Goal: Information Seeking & Learning: Learn about a topic

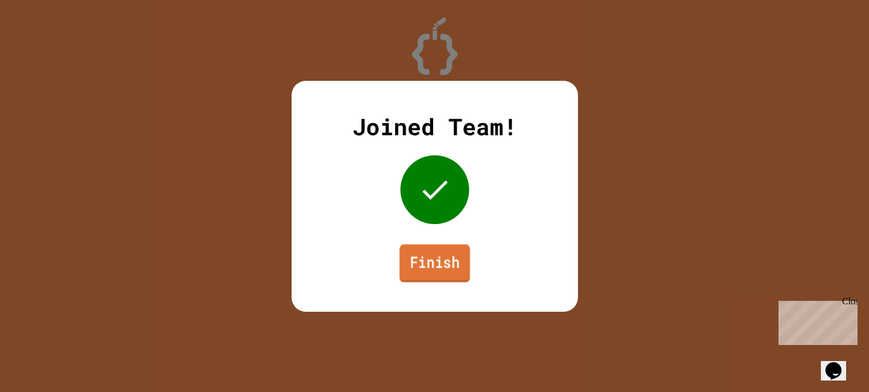
click at [427, 251] on link "Finish" at bounding box center [434, 263] width 70 height 38
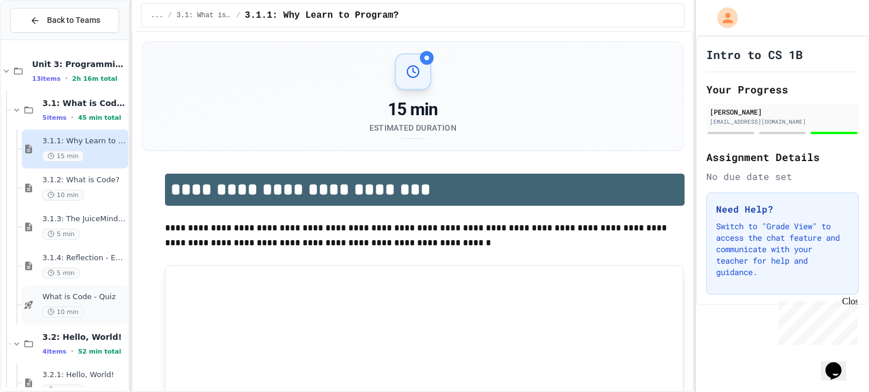
click at [76, 293] on span "What is Code - Quiz" at bounding box center [84, 297] width 84 height 10
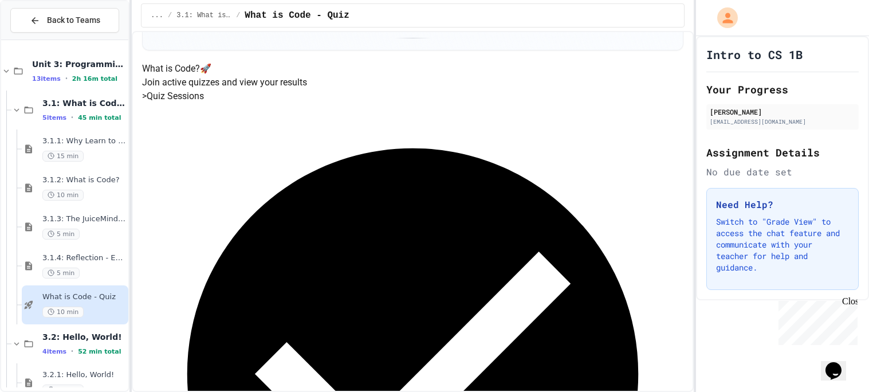
scroll to position [101, 0]
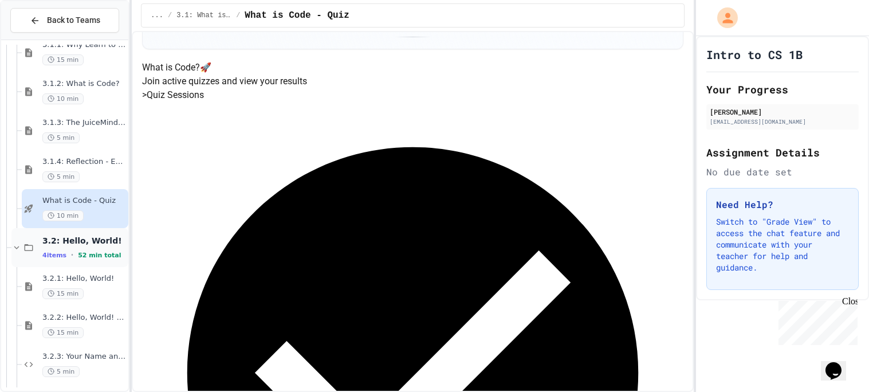
click at [90, 251] on span "52 min total" at bounding box center [99, 254] width 43 height 7
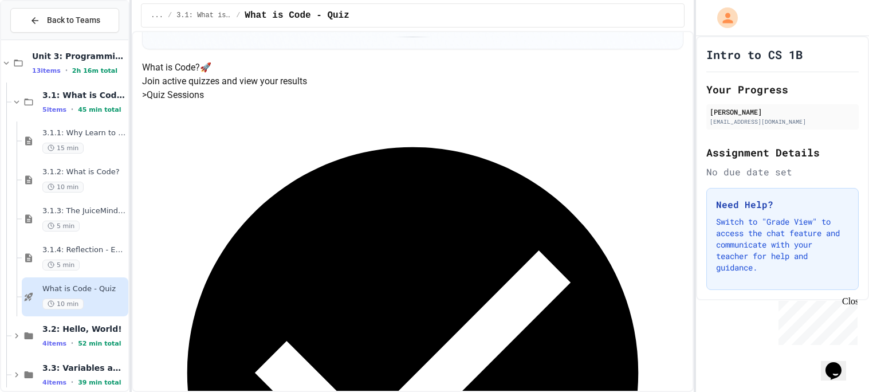
scroll to position [22, 0]
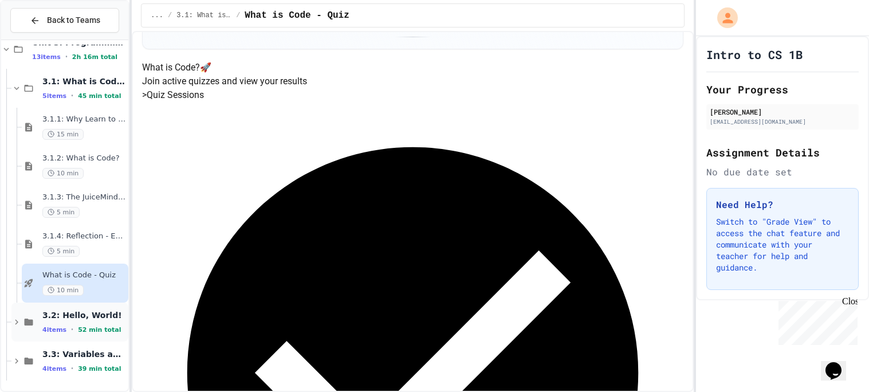
click at [80, 320] on div "3.2: Hello, World! 4 items • 52 min total" at bounding box center [84, 322] width 84 height 24
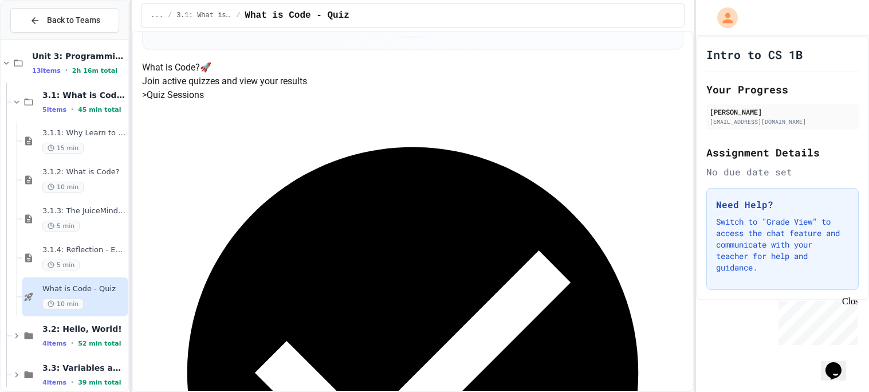
click at [88, 290] on span "What is Code - Quiz" at bounding box center [84, 289] width 84 height 10
click at [85, 266] on div "5 min" at bounding box center [84, 264] width 84 height 11
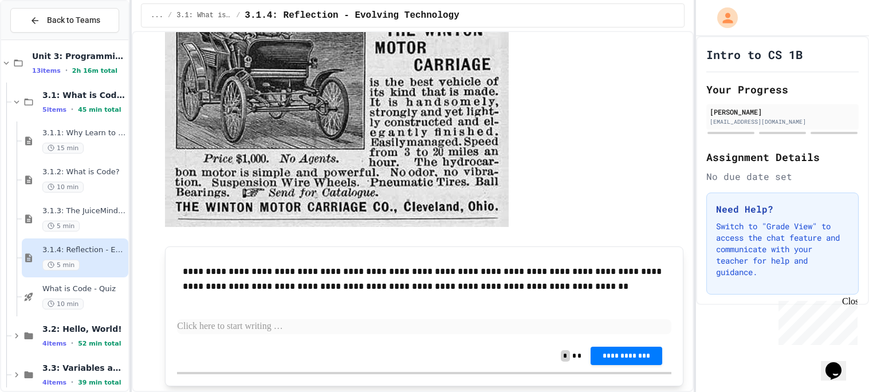
scroll to position [383, 0]
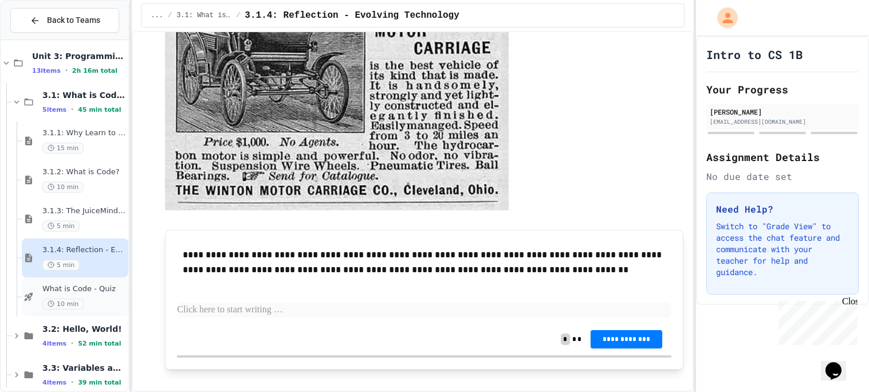
click at [101, 301] on div "10 min" at bounding box center [84, 303] width 84 height 11
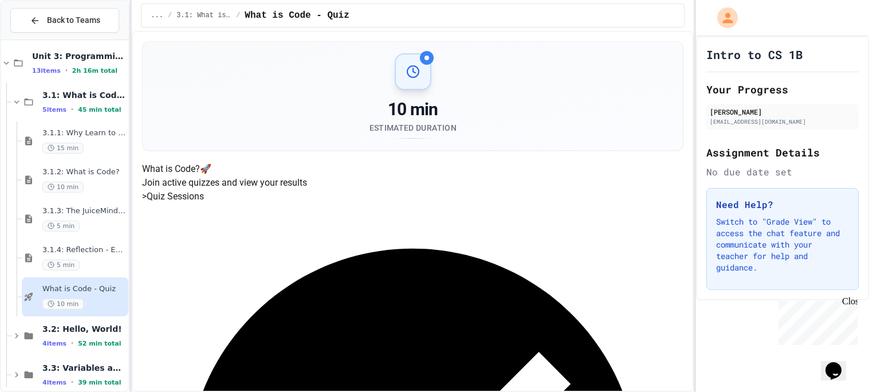
scroll to position [22, 0]
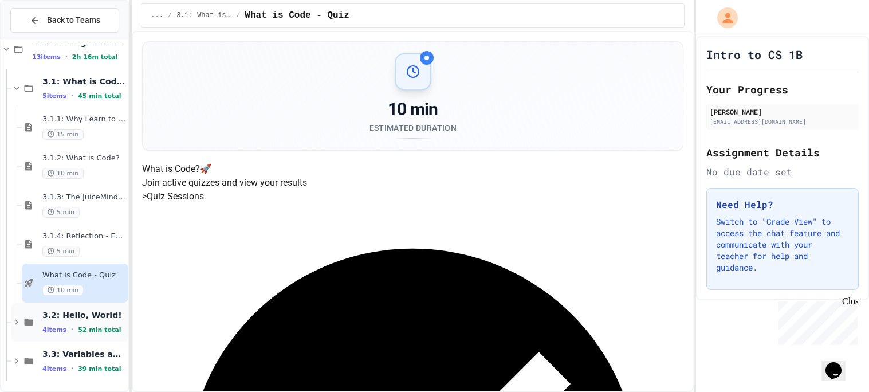
click at [84, 323] on div "3.2: Hello, World! 4 items • 52 min total" at bounding box center [84, 322] width 84 height 24
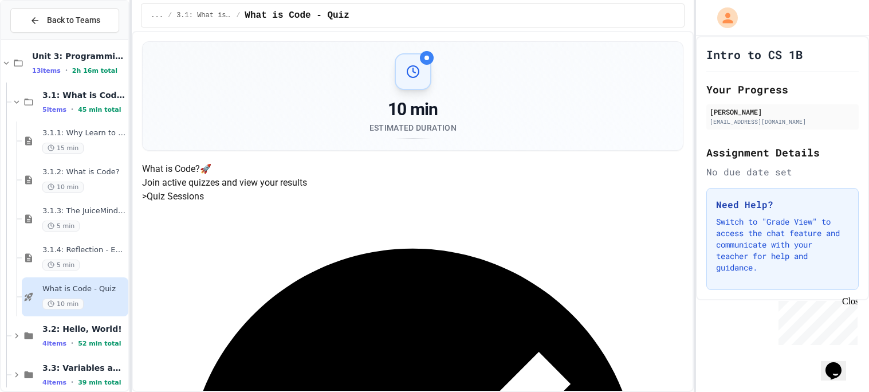
click at [84, 324] on span "3.2: Hello, World!" at bounding box center [84, 329] width 84 height 10
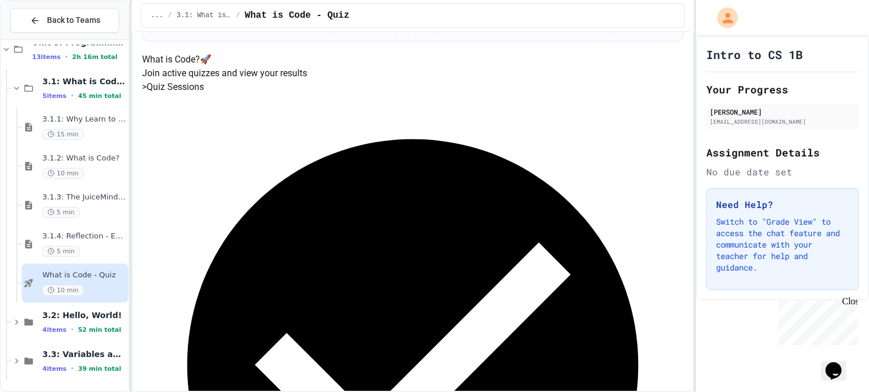
scroll to position [117, 0]
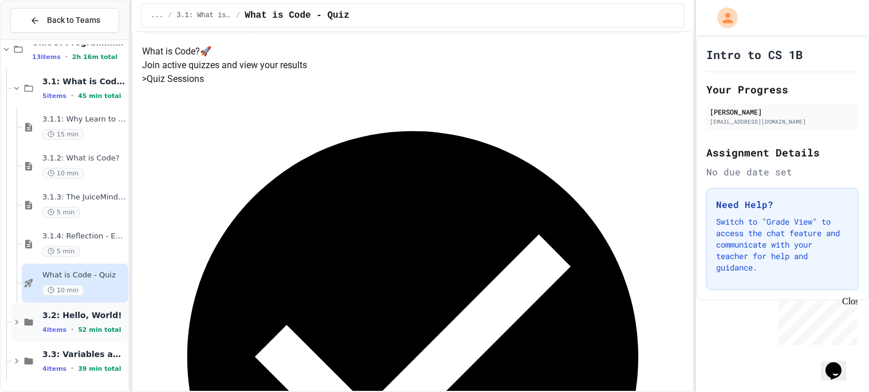
click at [120, 310] on span "3.2: Hello, World!" at bounding box center [84, 315] width 84 height 10
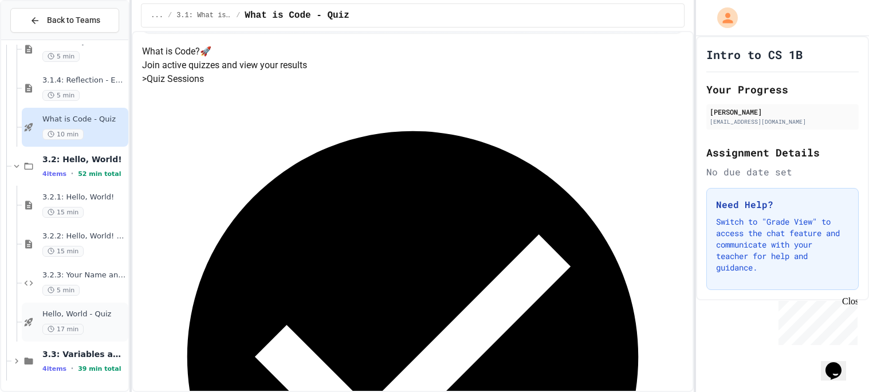
click at [116, 306] on div "Hello, World - Quiz 17 min" at bounding box center [75, 321] width 107 height 39
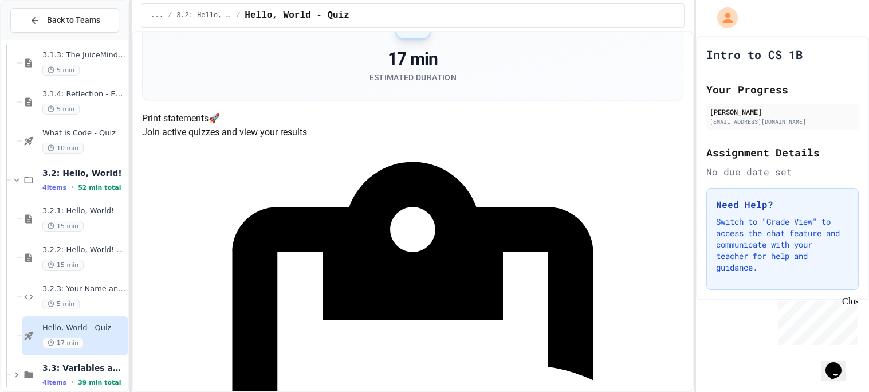
scroll to position [53, 0]
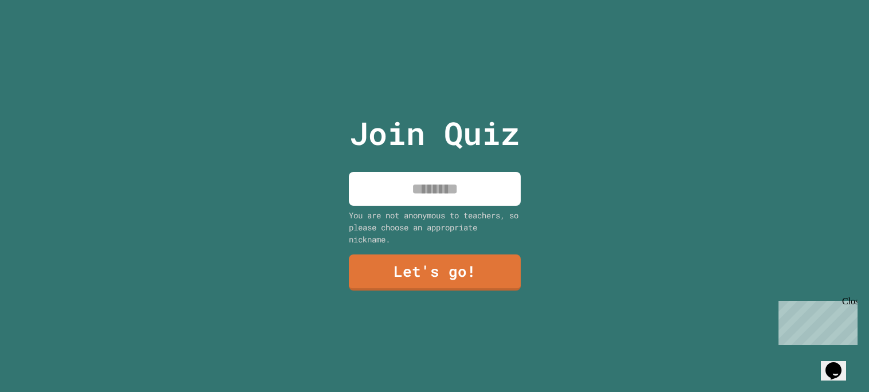
click at [461, 188] on input at bounding box center [435, 189] width 172 height 34
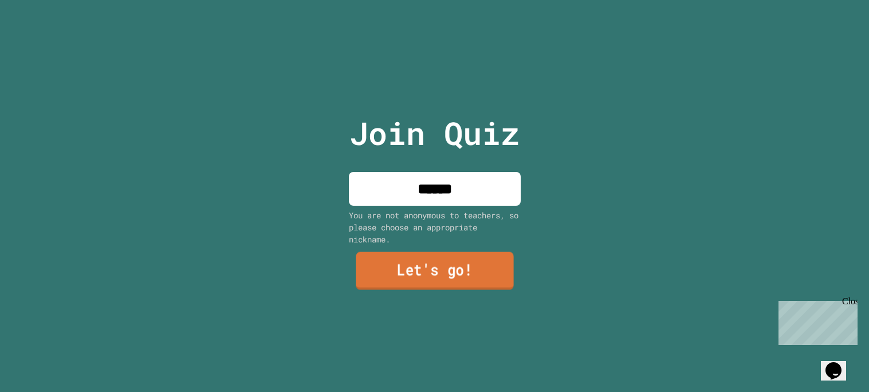
type input "******"
click at [471, 273] on link "Let's go!" at bounding box center [435, 270] width 158 height 38
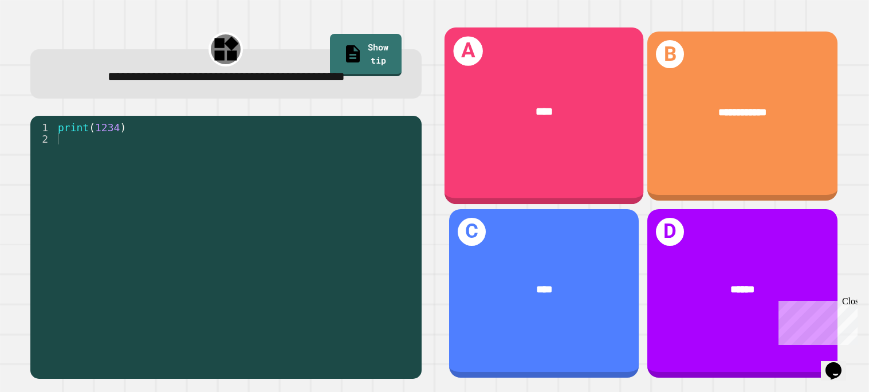
click at [591, 156] on div "A ****" at bounding box center [543, 115] width 199 height 177
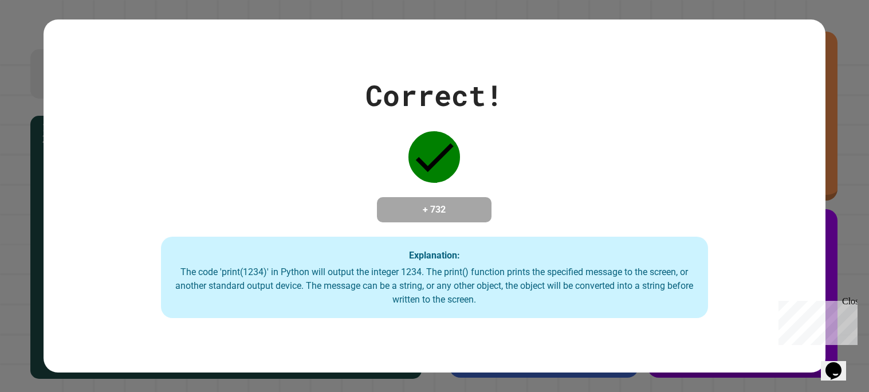
click at [591, 156] on div "Correct! + 732 Explanation: The code 'print(1234)' in Python will output the in…" at bounding box center [435, 196] width 782 height 244
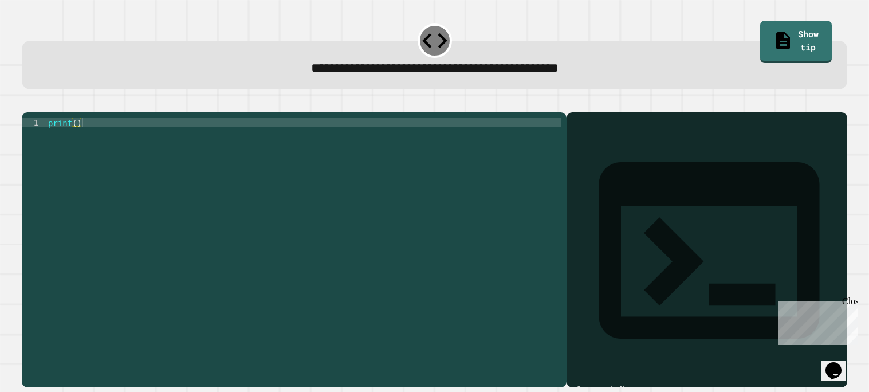
click at [494, 136] on div "print ( )" at bounding box center [303, 246] width 515 height 257
click at [76, 141] on div "print ( )" at bounding box center [303, 246] width 515 height 257
type textarea "**********"
click at [27, 103] on icon "button" at bounding box center [27, 103] width 0 height 0
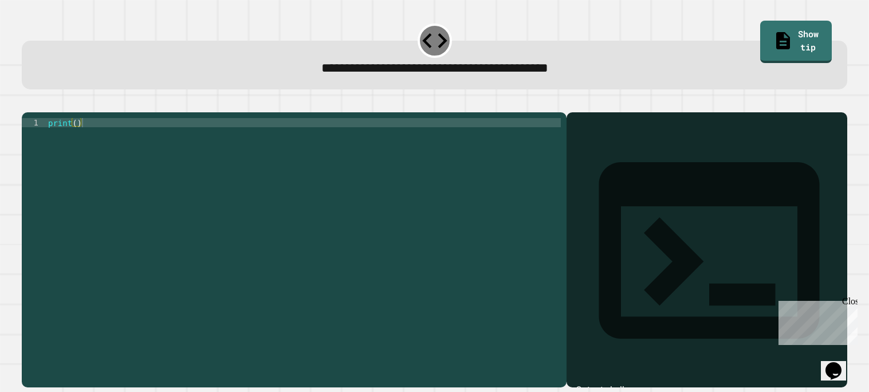
click at [77, 140] on div "print ( )" at bounding box center [304, 246] width 516 height 257
type textarea "**********"
click at [37, 111] on icon "button" at bounding box center [35, 109] width 6 height 8
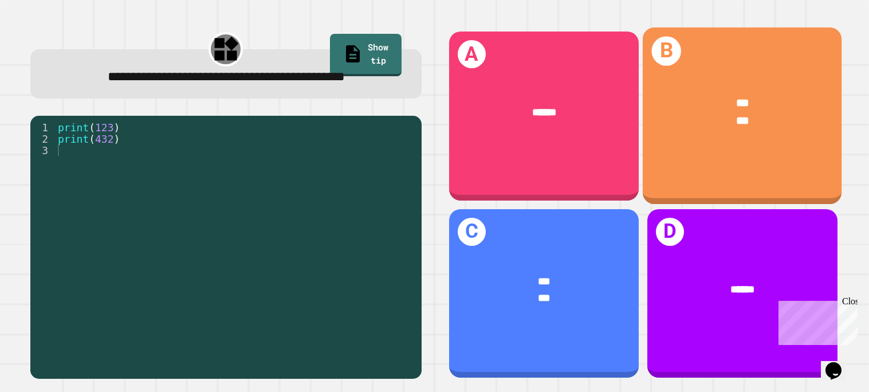
click at [766, 144] on div "*** ***" at bounding box center [742, 112] width 199 height 79
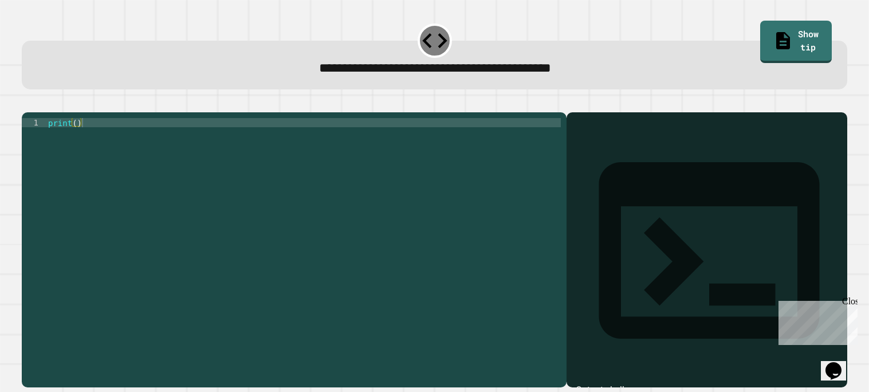
click at [450, 207] on div "print ( )" at bounding box center [303, 246] width 515 height 257
click at [76, 138] on div "print ( )" at bounding box center [303, 246] width 515 height 257
click at [27, 103] on icon "button" at bounding box center [27, 103] width 0 height 0
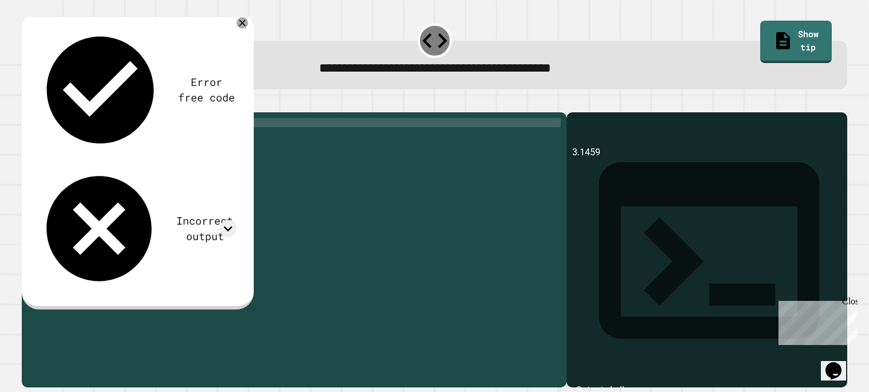
click at [27, 103] on icon "button" at bounding box center [27, 103] width 0 height 0
click at [240, 18] on icon at bounding box center [242, 23] width 14 height 14
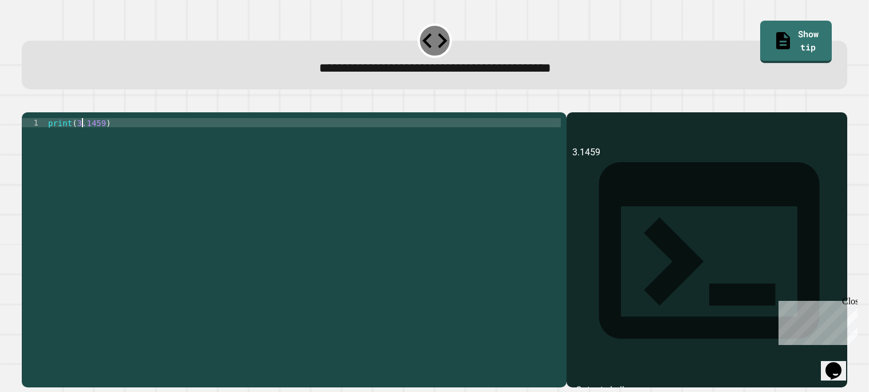
click at [82, 140] on div "print ( 3.1459 )" at bounding box center [303, 246] width 515 height 257
click at [27, 103] on icon "button" at bounding box center [27, 103] width 0 height 0
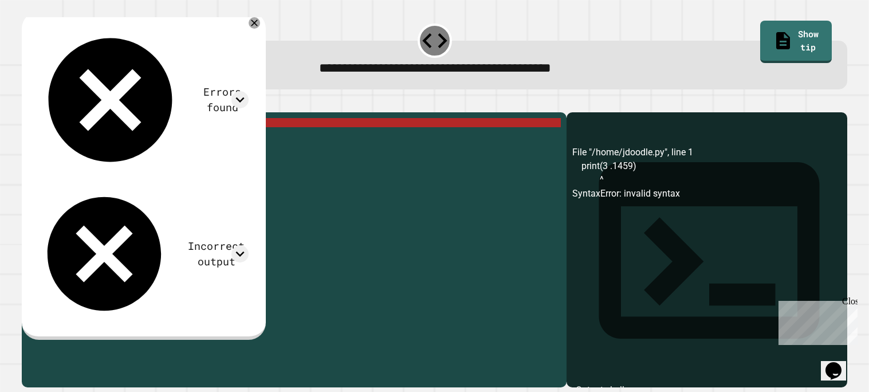
click at [263, 14] on div "**********" at bounding box center [434, 196] width 869 height 392
click at [261, 22] on icon at bounding box center [254, 23] width 14 height 14
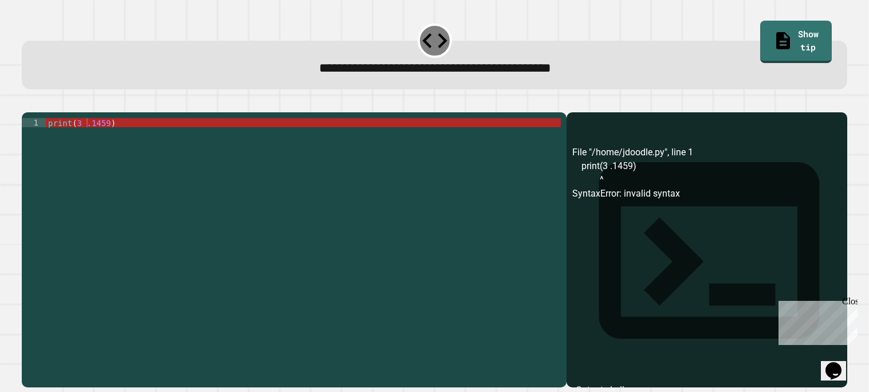
click at [96, 142] on div "print ( 3 .1459 )" at bounding box center [303, 246] width 515 height 257
click at [87, 139] on div "print ( 3 .1459 )" at bounding box center [303, 246] width 515 height 257
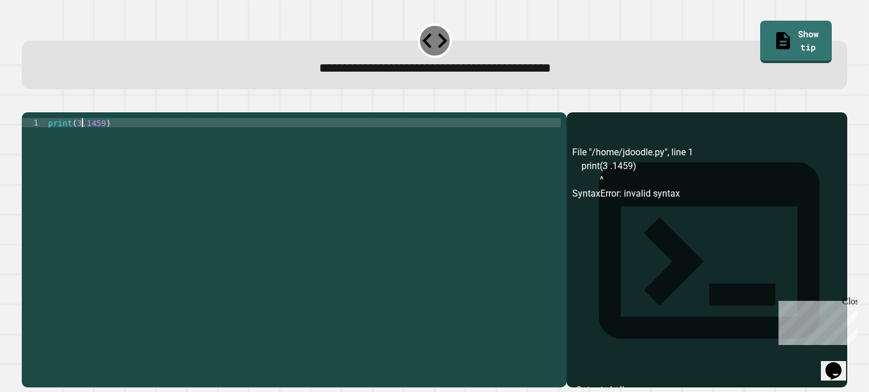
click at [85, 139] on div "print ( 3.1459 )" at bounding box center [303, 246] width 515 height 257
click at [85, 139] on div "print ( 3.1459 )" at bounding box center [303, 237] width 515 height 238
click at [85, 139] on div "print ( 3.1459 )" at bounding box center [303, 246] width 515 height 257
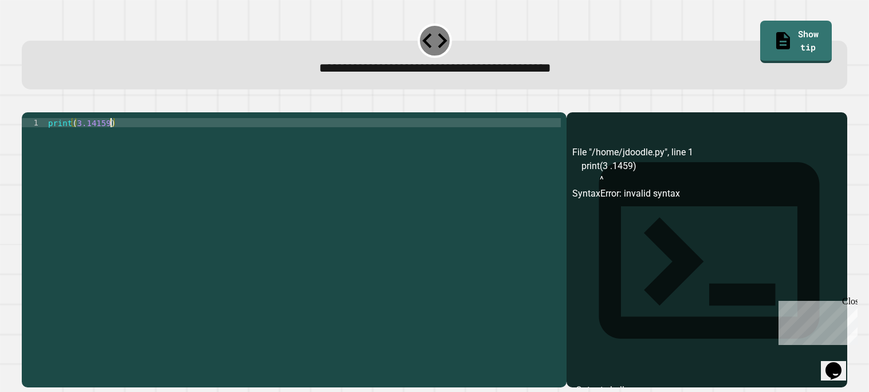
type textarea "**********"
click at [27, 103] on icon "button" at bounding box center [27, 103] width 0 height 0
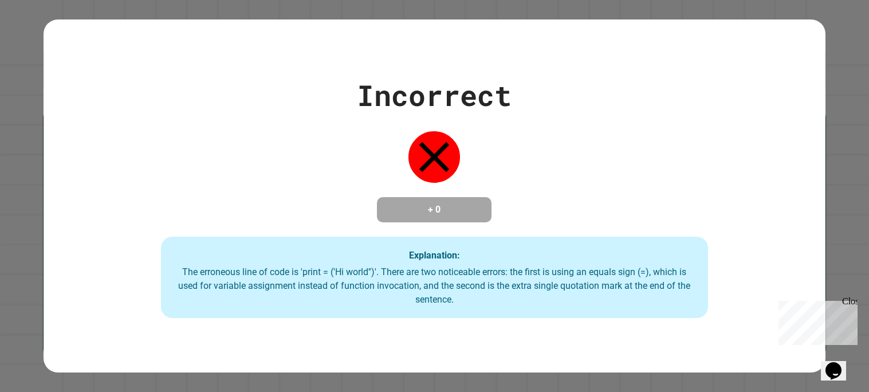
click at [408, 108] on div "Incorrect" at bounding box center [434, 95] width 155 height 43
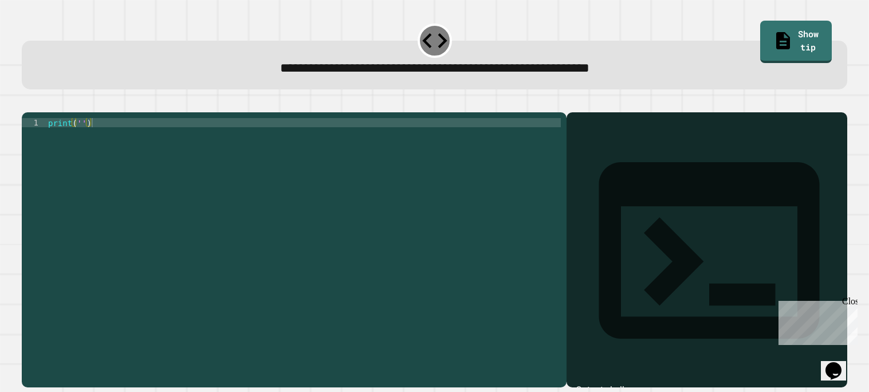
click at [80, 133] on div "print ( '' )" at bounding box center [303, 246] width 515 height 257
click at [82, 139] on div "print ( '' )" at bounding box center [303, 246] width 515 height 257
click at [82, 136] on div "print ( 'ít´s a beautiful day´' )" at bounding box center [303, 246] width 515 height 257
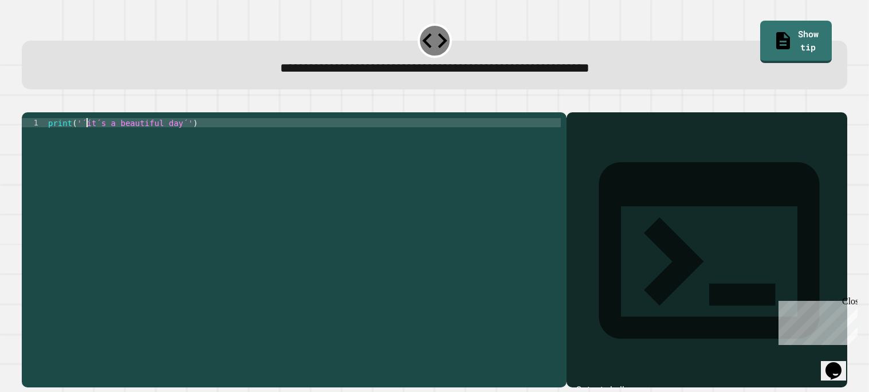
click at [38, 112] on icon "button" at bounding box center [35, 109] width 6 height 8
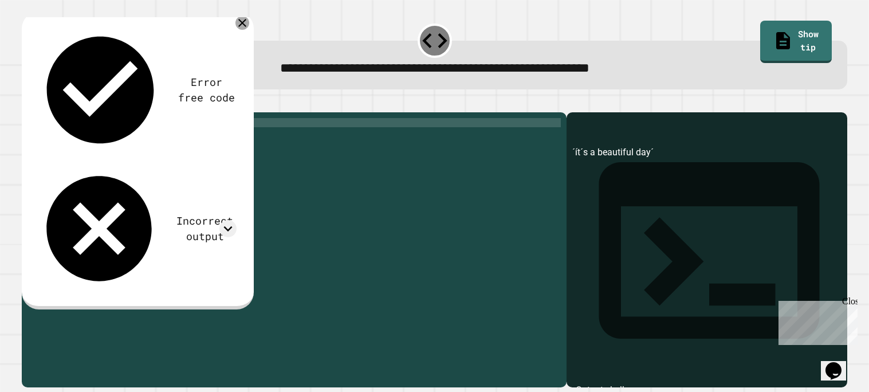
click at [242, 21] on icon at bounding box center [242, 23] width 14 height 14
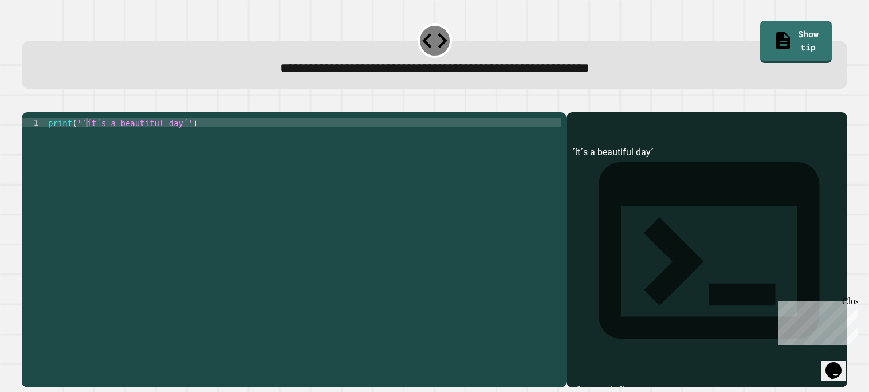
click at [85, 137] on div "print ( '´ít´s a beautiful day´' )" at bounding box center [303, 246] width 515 height 257
click at [37, 110] on icon "button" at bounding box center [35, 109] width 6 height 8
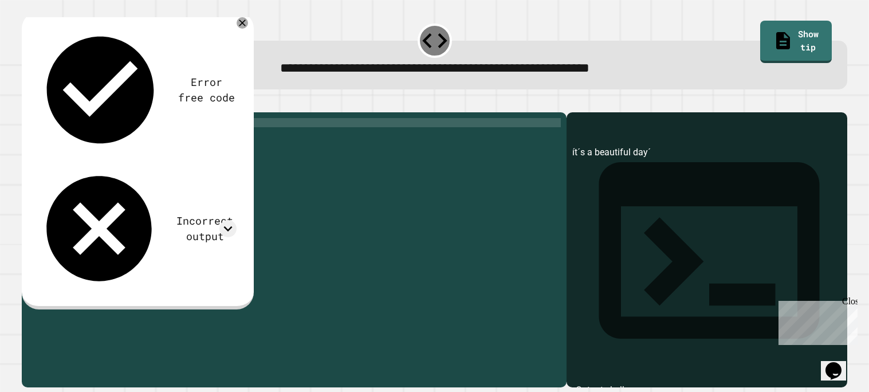
click at [183, 136] on div "print ( 'ít´s a beautiful day´' )" at bounding box center [303, 246] width 515 height 257
click at [27, 103] on icon "button" at bounding box center [27, 103] width 0 height 0
click at [80, 137] on div "print ( 'ít´s a beautiful day' )" at bounding box center [303, 246] width 515 height 257
type textarea "**********"
click at [37, 112] on icon "button" at bounding box center [35, 109] width 6 height 8
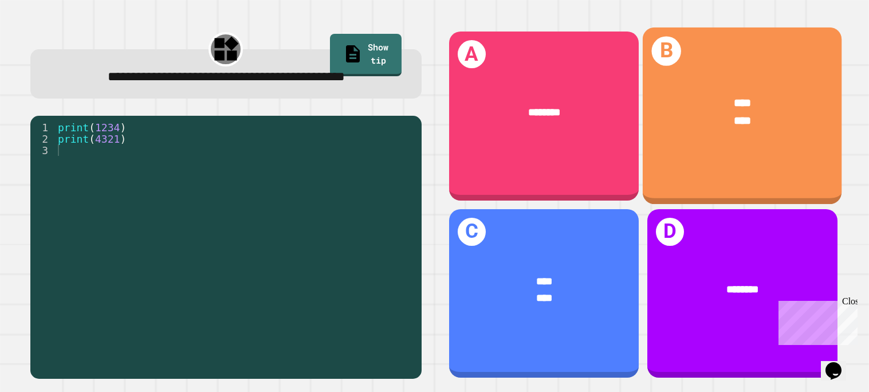
click at [776, 138] on div "**** ****" at bounding box center [742, 112] width 199 height 79
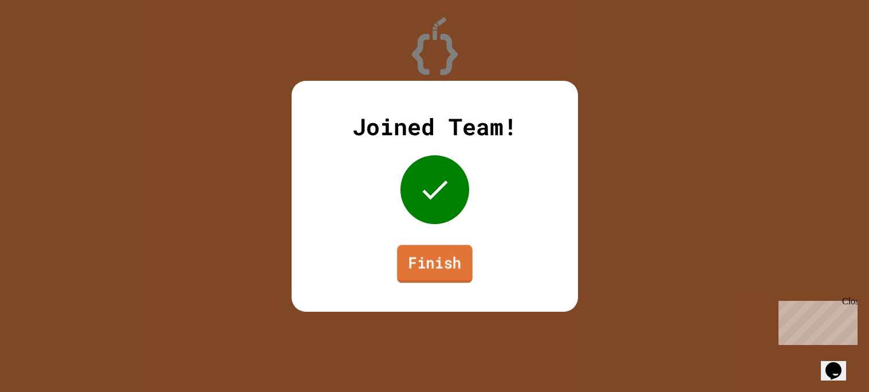
click at [436, 265] on link "Finish" at bounding box center [435, 264] width 76 height 38
